Goal: Find specific page/section: Find specific page/section

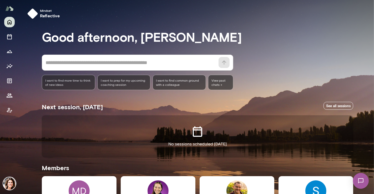
drag, startPoint x: 374, startPoint y: 76, endPoint x: 370, endPoint y: 100, distance: 24.1
click at [374, 92] on div at bounding box center [187, 65] width 374 height 130
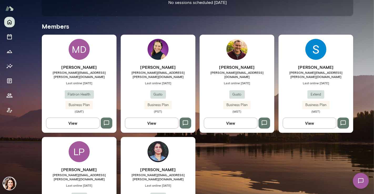
scroll to position [142, 0]
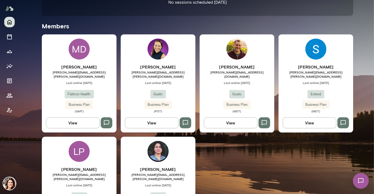
click at [174, 166] on h6 "[PERSON_NAME]" at bounding box center [158, 169] width 75 height 6
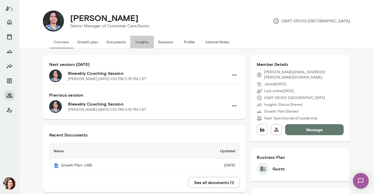
click at [134, 43] on button "Insights" at bounding box center [142, 42] width 24 height 13
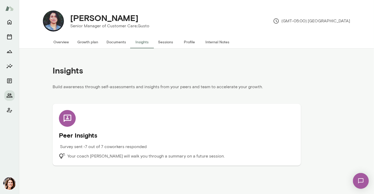
click at [244, 136] on h5 "Peer Insights" at bounding box center [177, 135] width 236 height 8
